Goal: Task Accomplishment & Management: Manage account settings

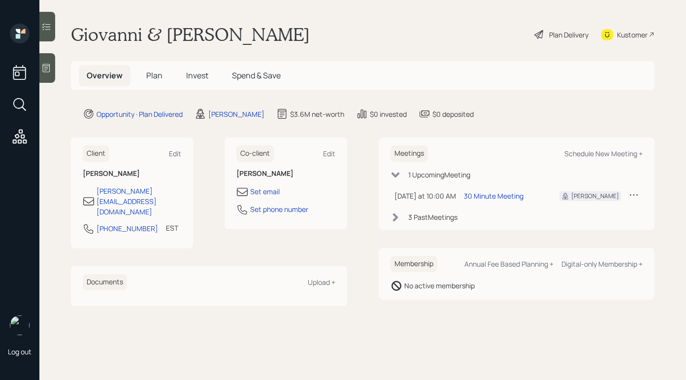
click at [562, 36] on div "Plan Delivery" at bounding box center [568, 35] width 39 height 10
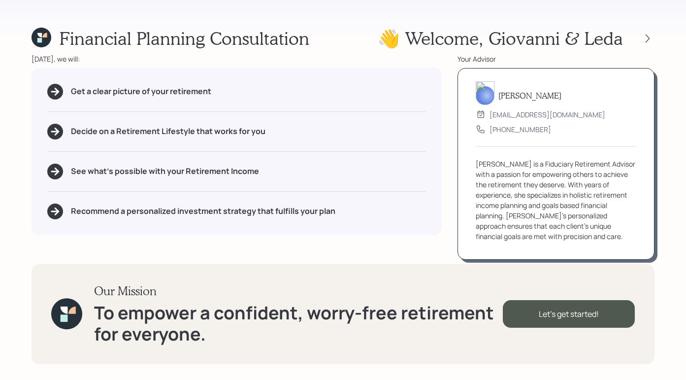
click at [632, 37] on div at bounding box center [639, 39] width 32 height 14
click at [654, 42] on div at bounding box center [639, 39] width 32 height 14
click at [649, 39] on icon at bounding box center [648, 38] width 10 height 10
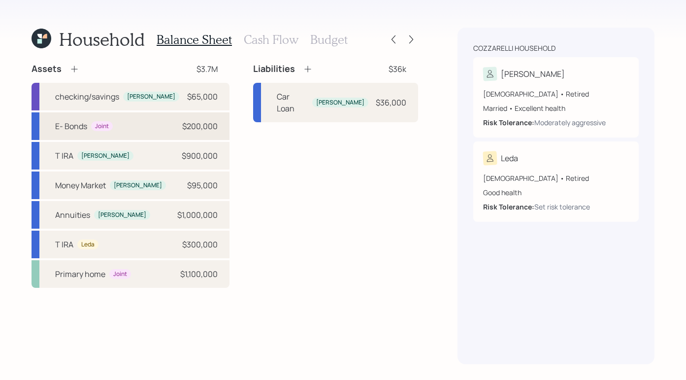
click at [157, 128] on div "E- Bonds Joint $200,000" at bounding box center [131, 126] width 198 height 28
select select "taxable"
select select "balanced"
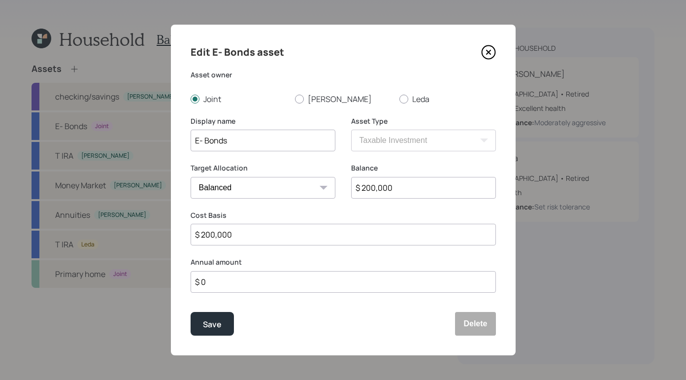
click at [491, 50] on icon at bounding box center [488, 52] width 15 height 15
